Goal: Transaction & Acquisition: Purchase product/service

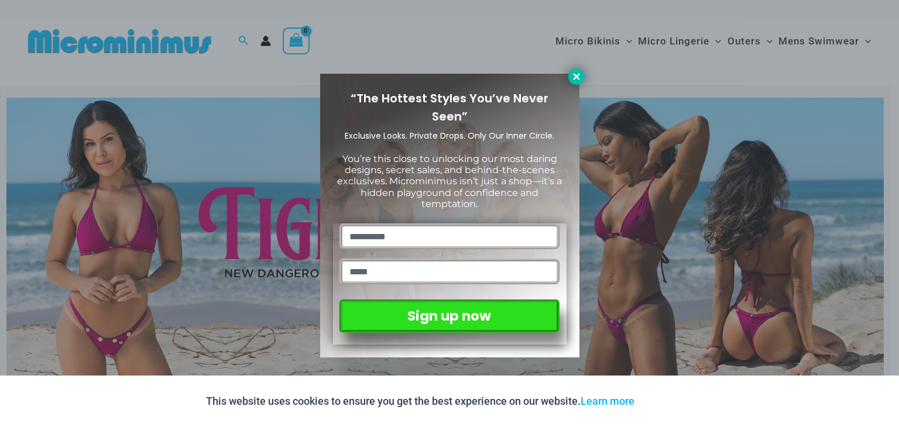
click at [576, 75] on icon at bounding box center [576, 76] width 6 height 6
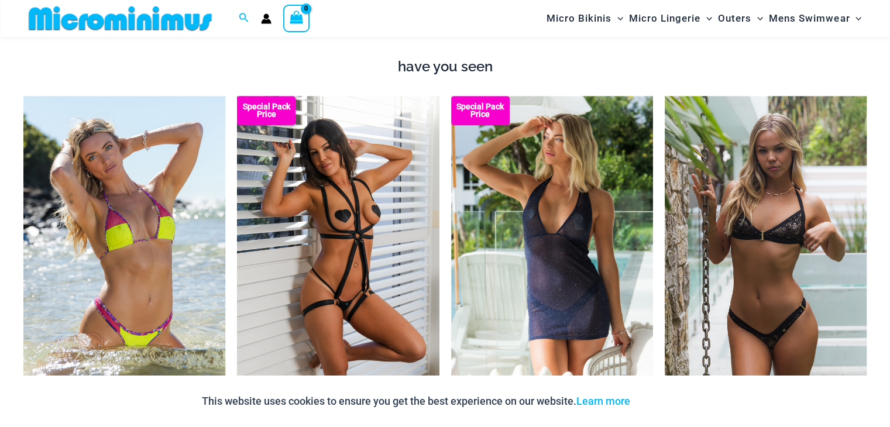
scroll to position [1333, 0]
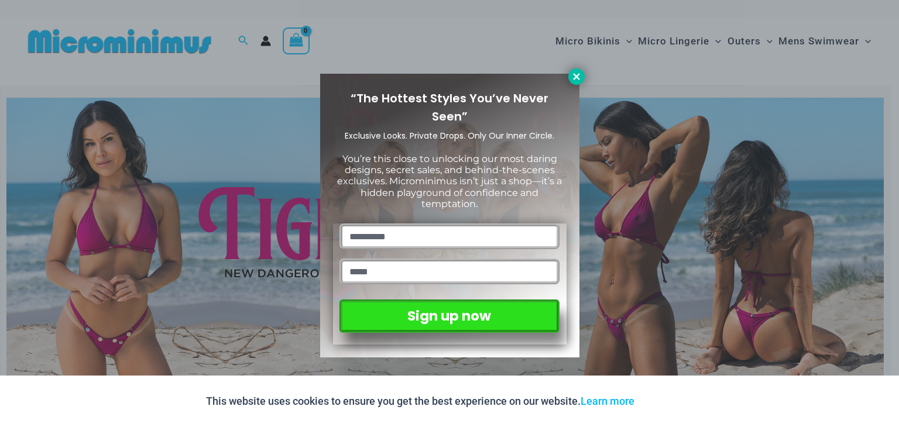
click at [576, 73] on icon at bounding box center [576, 76] width 11 height 11
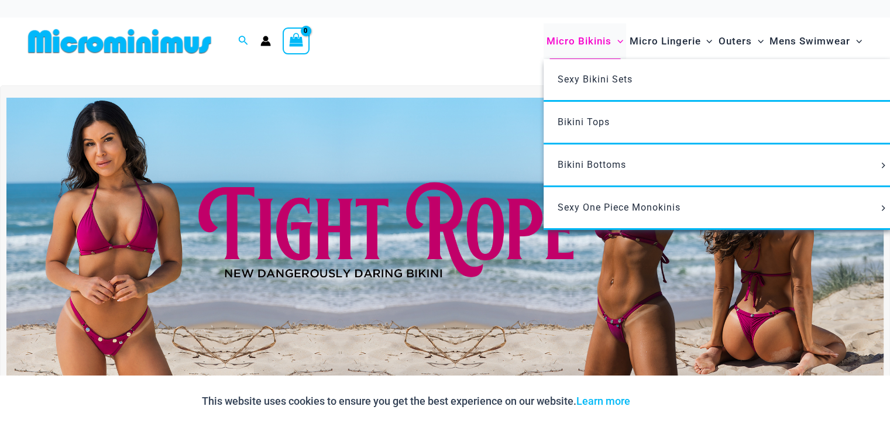
click at [592, 35] on span "Micro Bikinis" at bounding box center [578, 41] width 65 height 30
